Goal: Find specific page/section

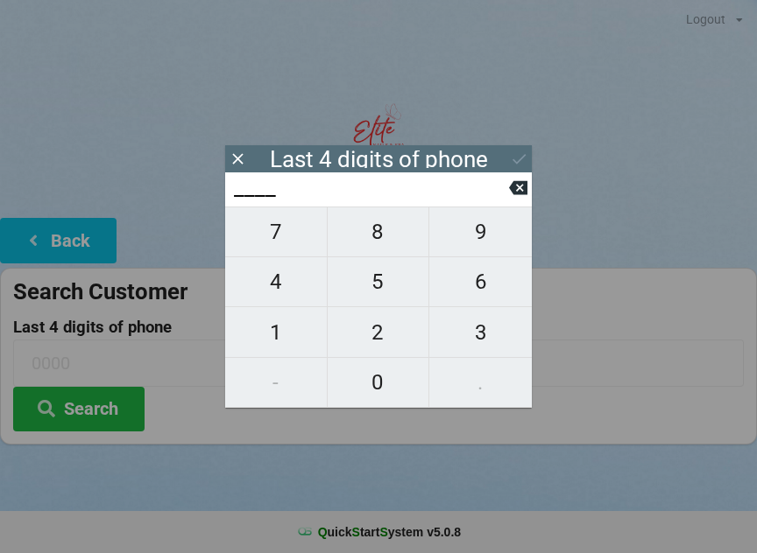
click at [472, 336] on span "3" at bounding box center [480, 332] width 102 height 37
type input "3___"
click at [499, 250] on span "9" at bounding box center [480, 232] width 102 height 37
type input "39__"
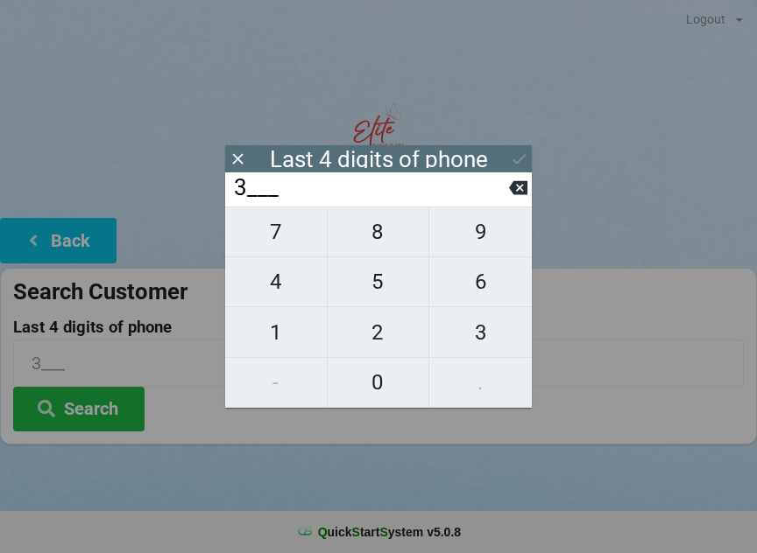
type input "39__"
click at [367, 398] on span "0" at bounding box center [379, 382] width 102 height 37
type input "390_"
click at [494, 383] on div "7 8 9 4 5 6 1 2 3 - 0 ." at bounding box center [378, 307] width 306 height 201
click at [513, 186] on icon at bounding box center [518, 188] width 18 height 18
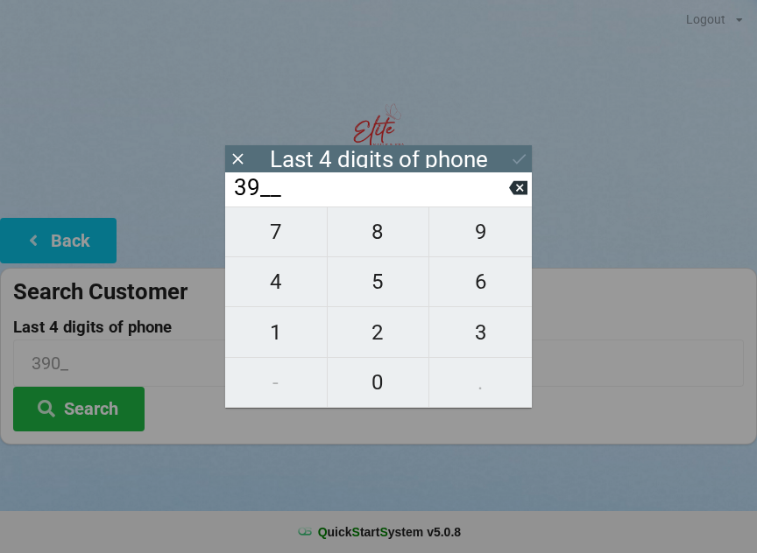
click at [516, 187] on icon at bounding box center [518, 188] width 18 height 14
type input "3___"
click at [378, 404] on button "0" at bounding box center [379, 383] width 102 height 50
type input "30__"
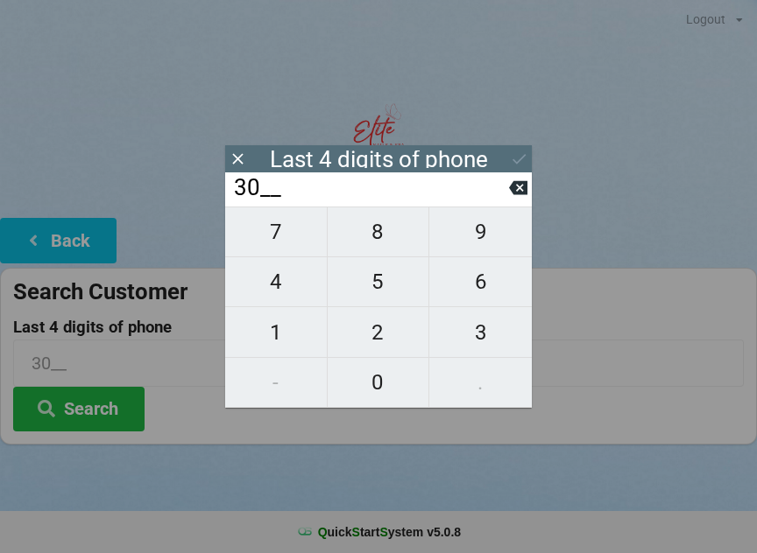
click at [489, 235] on span "9" at bounding box center [480, 232] width 102 height 37
type input "309_"
click at [369, 399] on span "0" at bounding box center [379, 382] width 102 height 37
type input "3090"
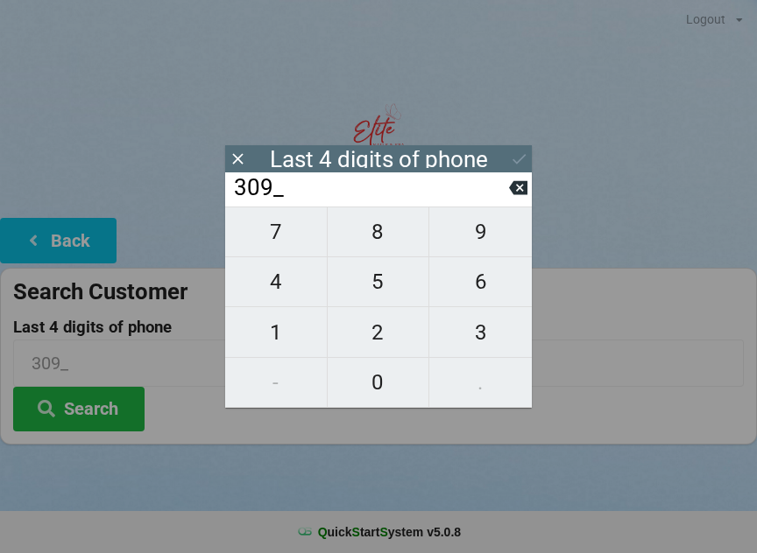
type input "3090"
click at [515, 158] on icon at bounding box center [519, 159] width 18 height 18
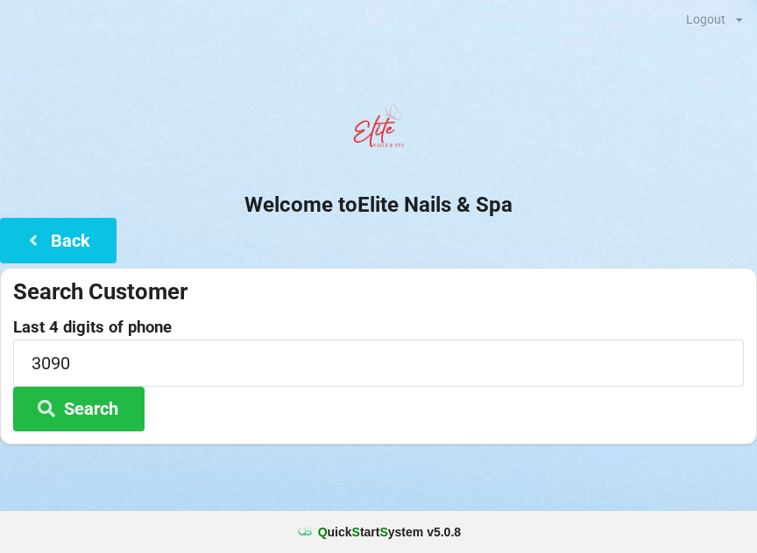
click at [116, 405] on button "Search" at bounding box center [78, 409] width 131 height 45
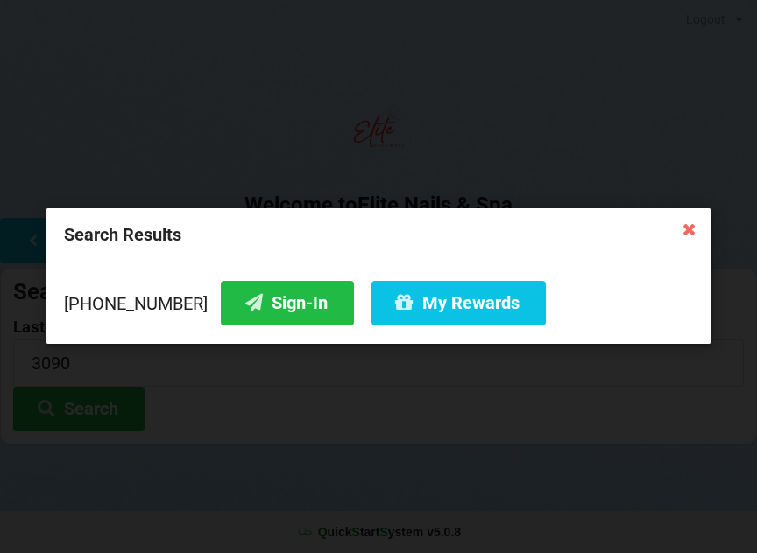
click at [265, 306] on button "Sign-In" at bounding box center [287, 303] width 133 height 45
